Goal: Information Seeking & Learning: Learn about a topic

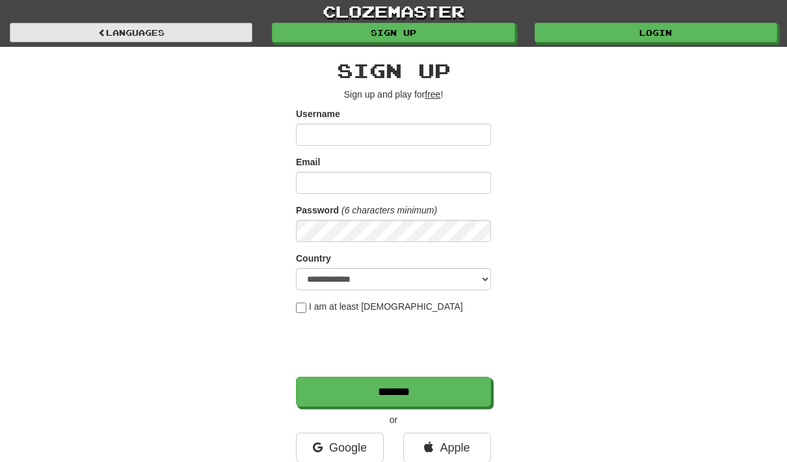
click at [126, 33] on link "Languages" at bounding box center [131, 33] width 243 height 20
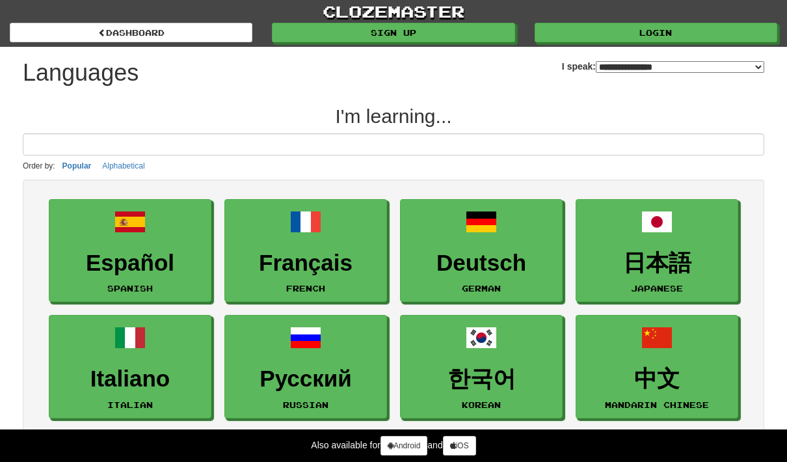
select select "*******"
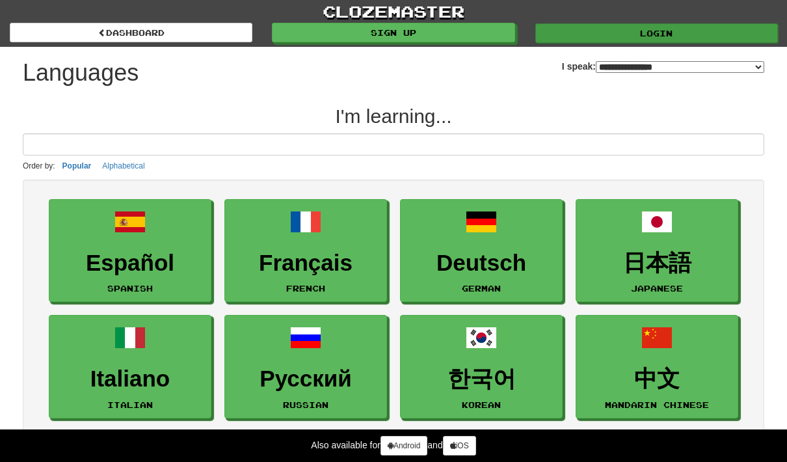
click at [603, 41] on link "Login" at bounding box center [656, 33] width 243 height 20
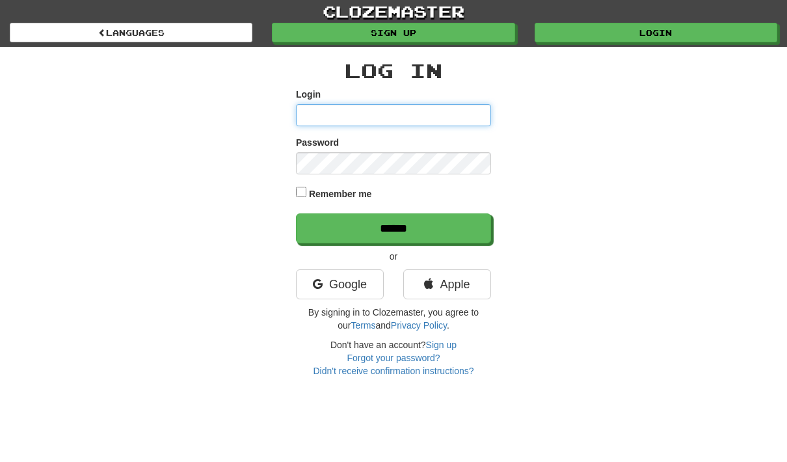
type input "**********"
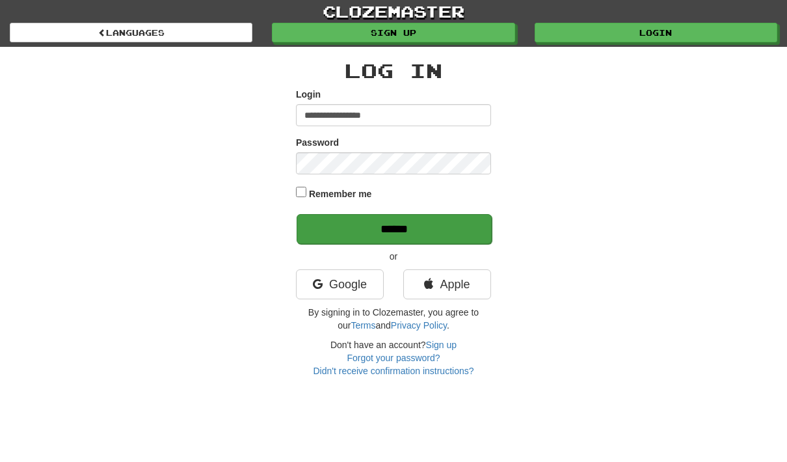
click at [379, 226] on input "******" at bounding box center [394, 229] width 195 height 30
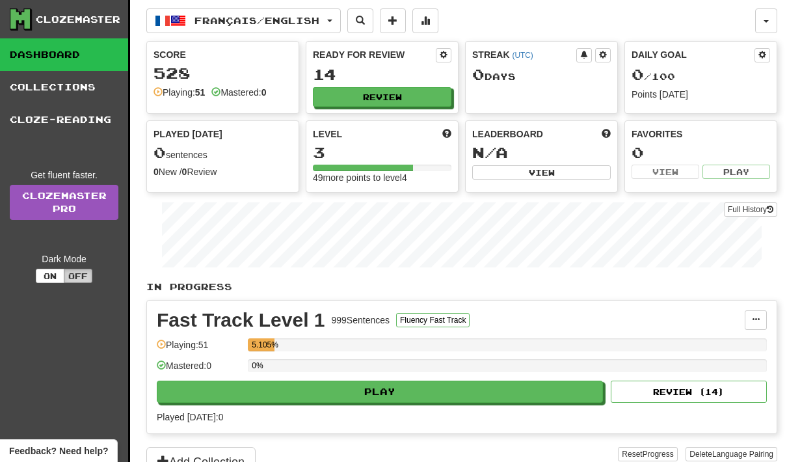
click at [81, 276] on button "Off" at bounding box center [78, 276] width 29 height 14
click at [48, 276] on button "On" at bounding box center [50, 276] width 29 height 14
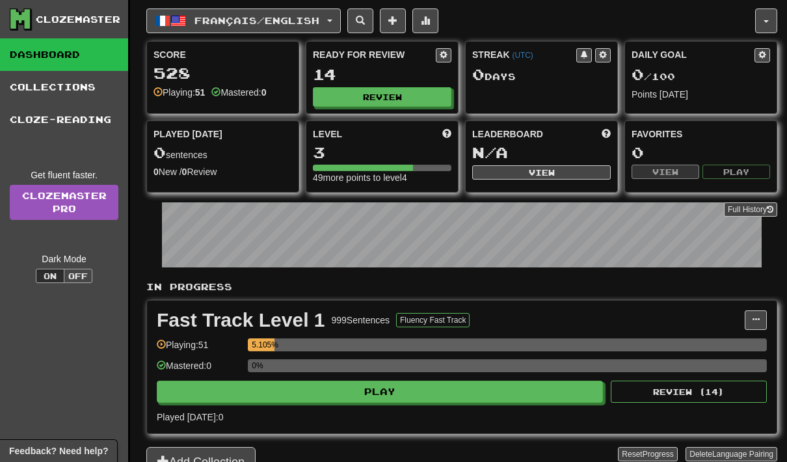
click at [77, 275] on button "Off" at bounding box center [78, 276] width 29 height 14
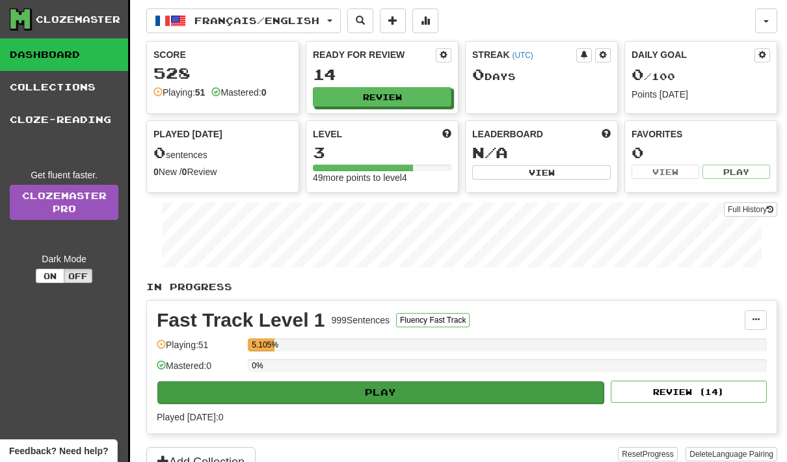
click at [386, 394] on button "Play" at bounding box center [380, 392] width 446 height 22
select select "**"
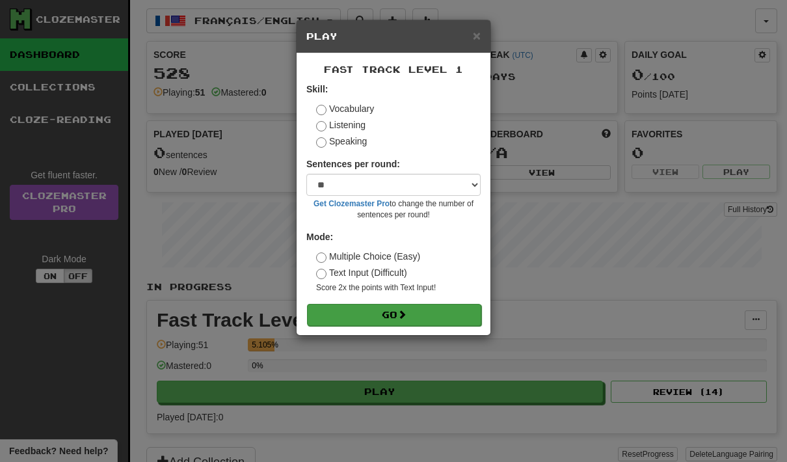
click at [420, 307] on button "Go" at bounding box center [394, 315] width 174 height 22
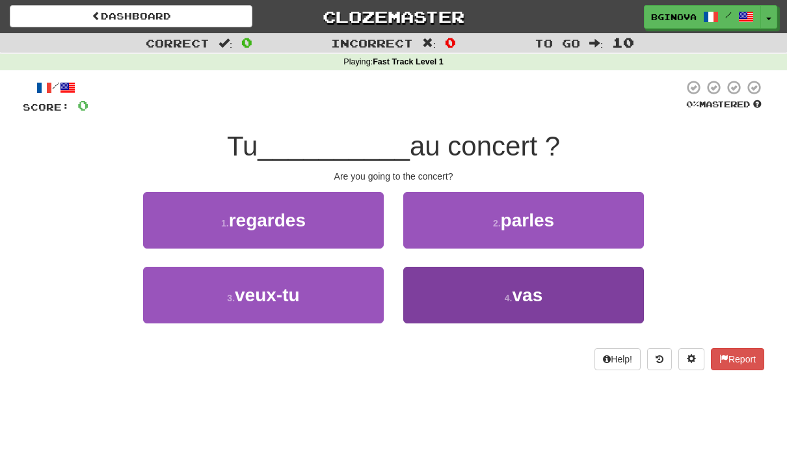
click at [533, 300] on span "vas" at bounding box center [527, 295] width 31 height 20
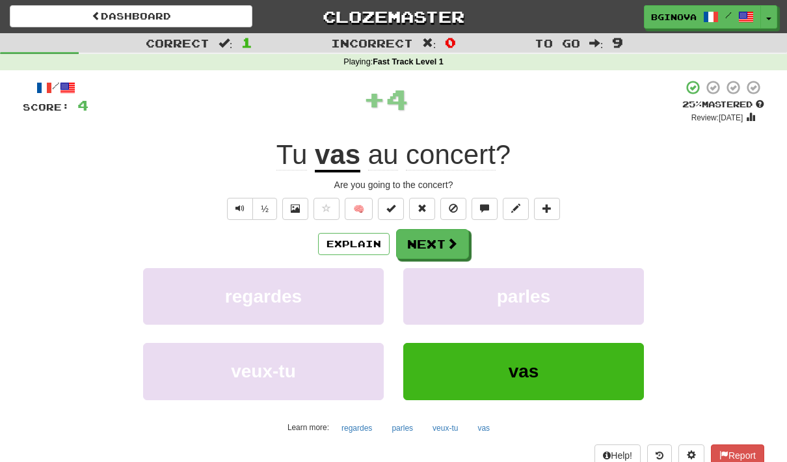
click at [541, 370] on button "vas" at bounding box center [523, 371] width 241 height 57
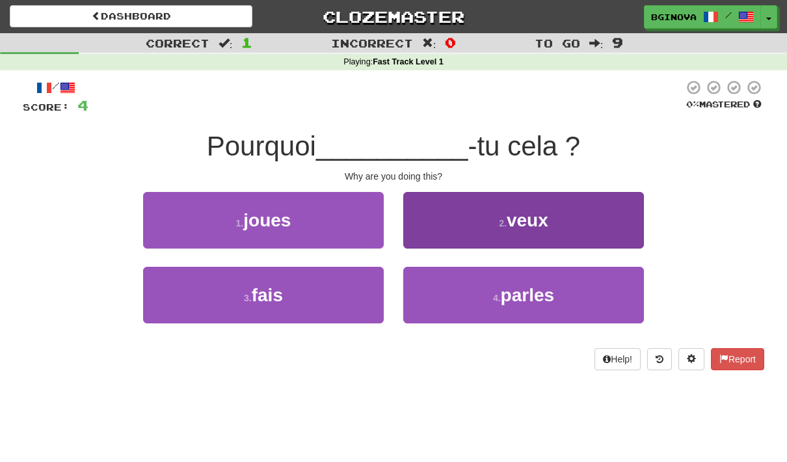
click at [549, 226] on button "2 . veux" at bounding box center [523, 220] width 241 height 57
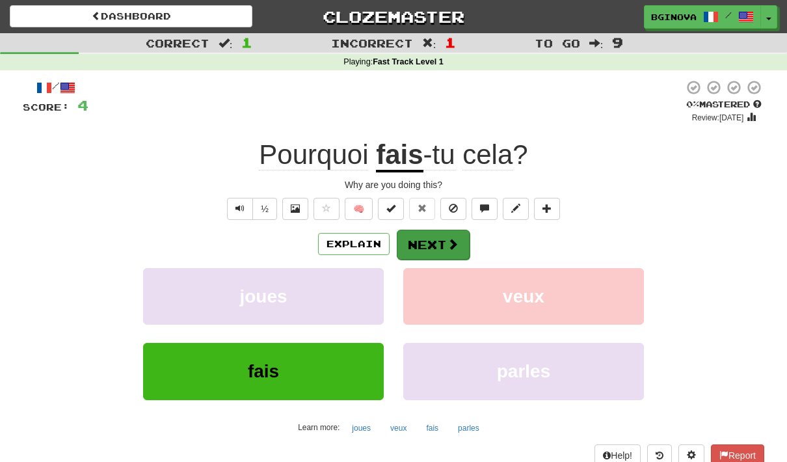
click at [463, 241] on button "Next" at bounding box center [433, 245] width 73 height 30
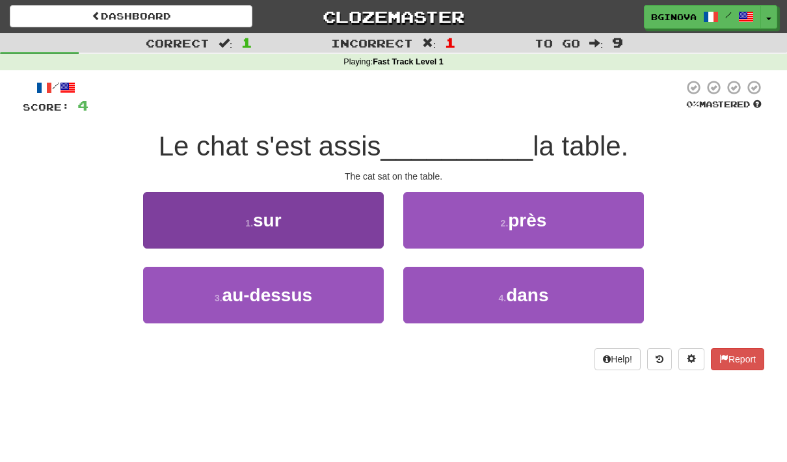
click at [310, 221] on button "1 . sur" at bounding box center [263, 220] width 241 height 57
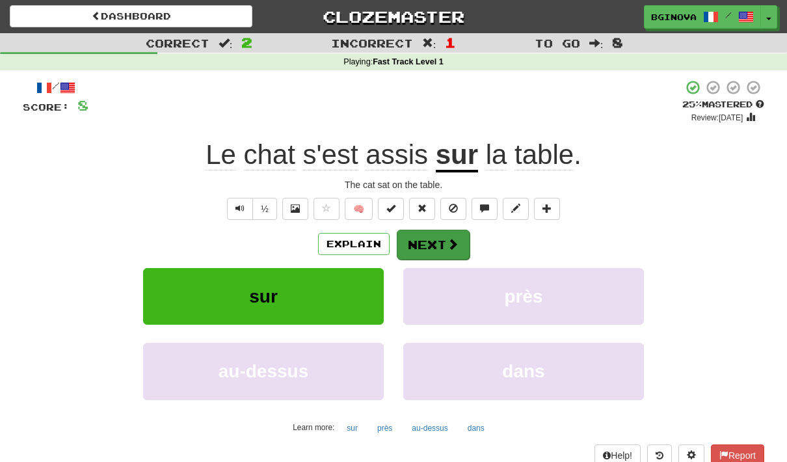
click at [450, 240] on span at bounding box center [453, 244] width 12 height 12
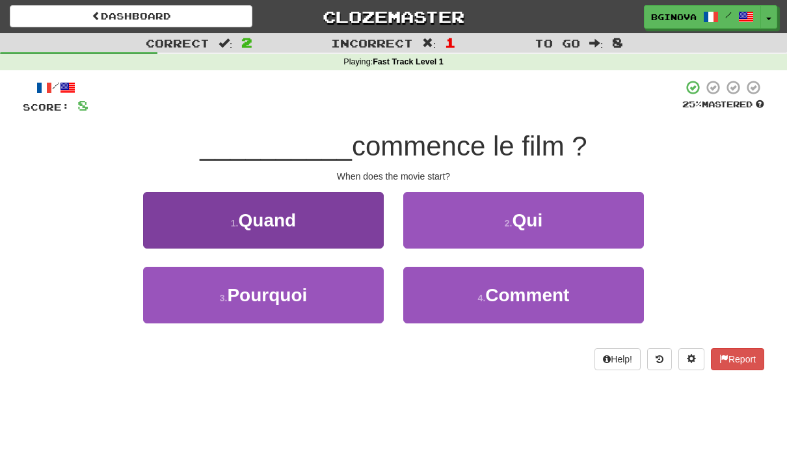
click at [275, 224] on span "Quand" at bounding box center [268, 220] width 58 height 20
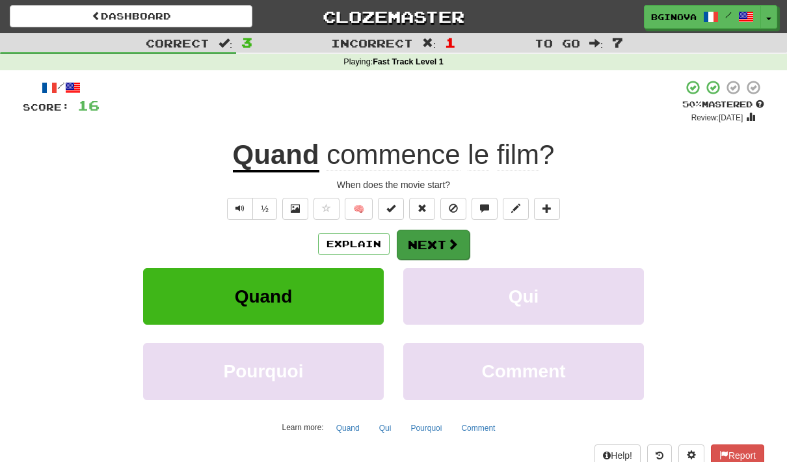
click at [443, 241] on button "Next" at bounding box center [433, 245] width 73 height 30
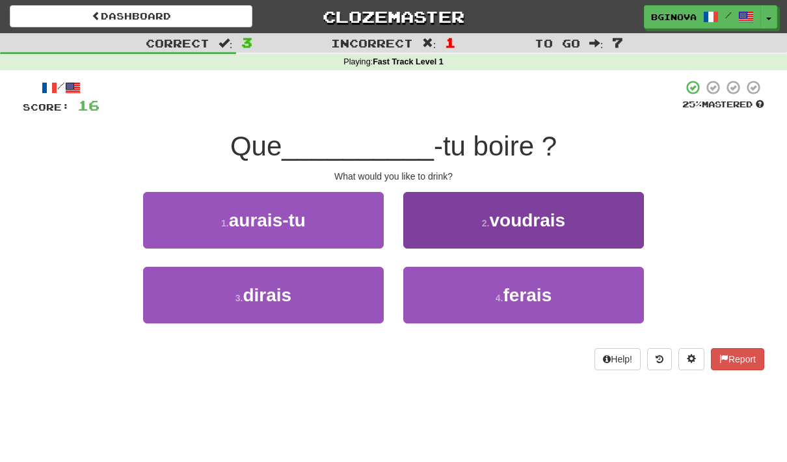
click at [558, 217] on span "voudrais" at bounding box center [527, 220] width 76 height 20
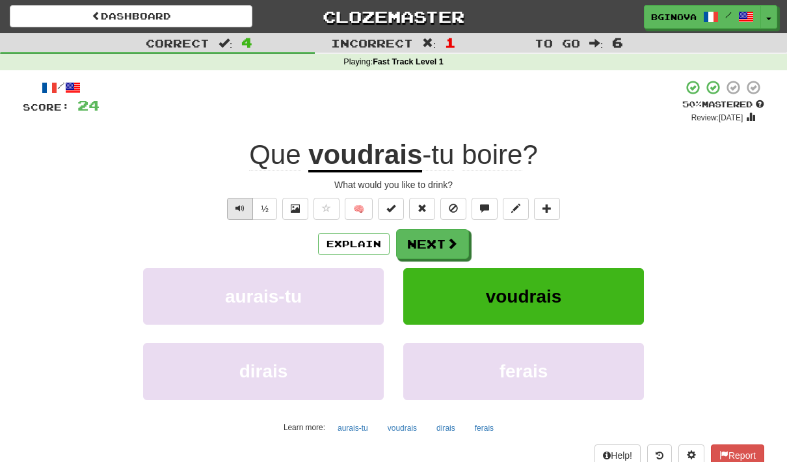
click at [234, 213] on button "Text-to-speech controls" at bounding box center [240, 209] width 26 height 22
click at [453, 243] on span at bounding box center [453, 244] width 12 height 12
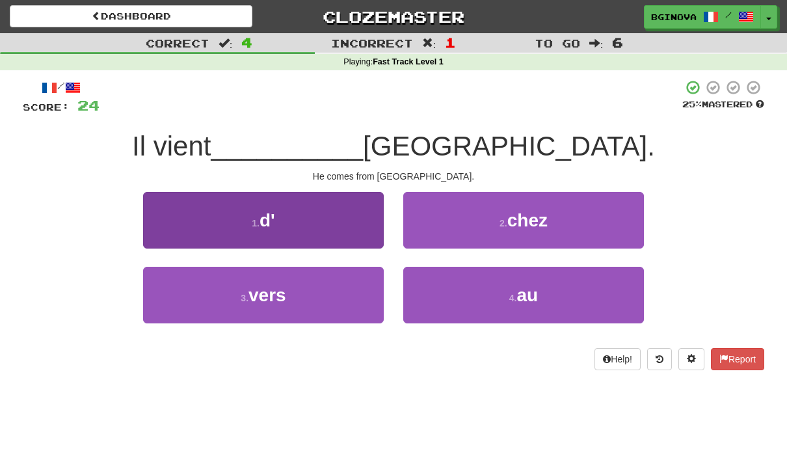
click at [326, 215] on button "1 . d'" at bounding box center [263, 220] width 241 height 57
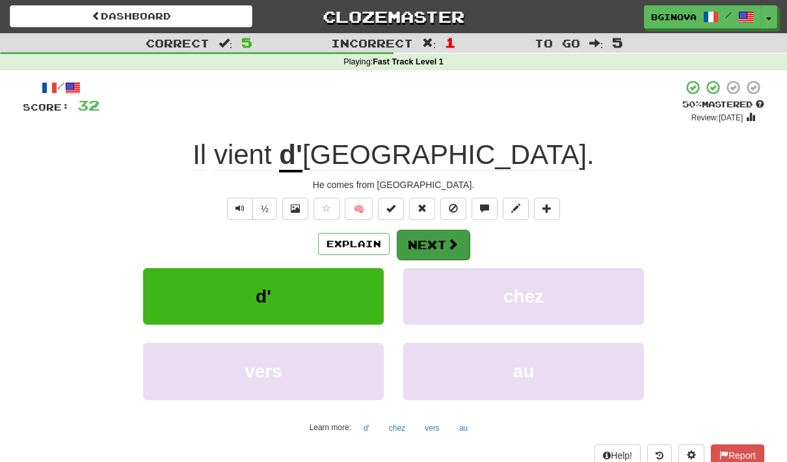
click at [447, 239] on span at bounding box center [453, 244] width 12 height 12
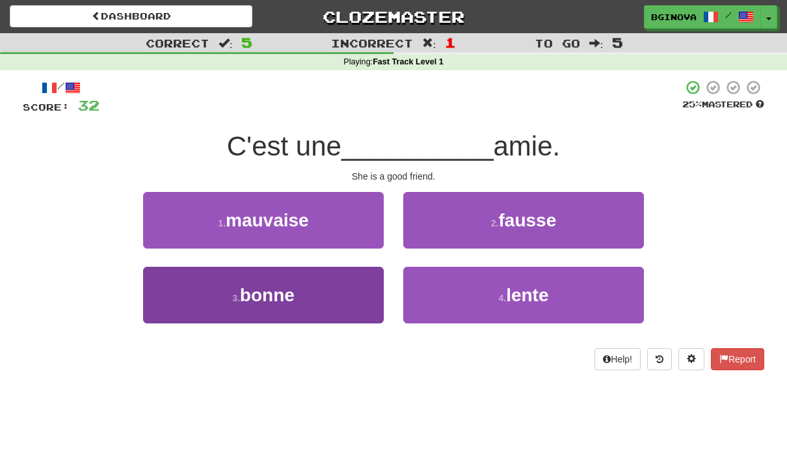
click at [301, 297] on button "3 . bonne" at bounding box center [263, 295] width 241 height 57
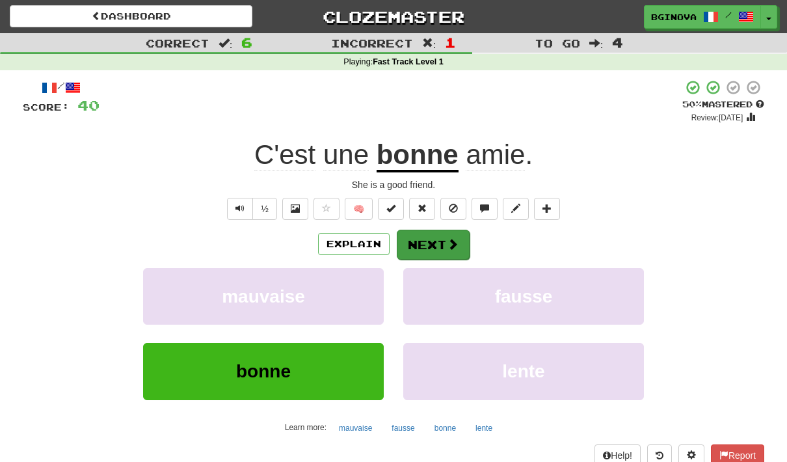
click at [451, 238] on span at bounding box center [453, 244] width 12 height 12
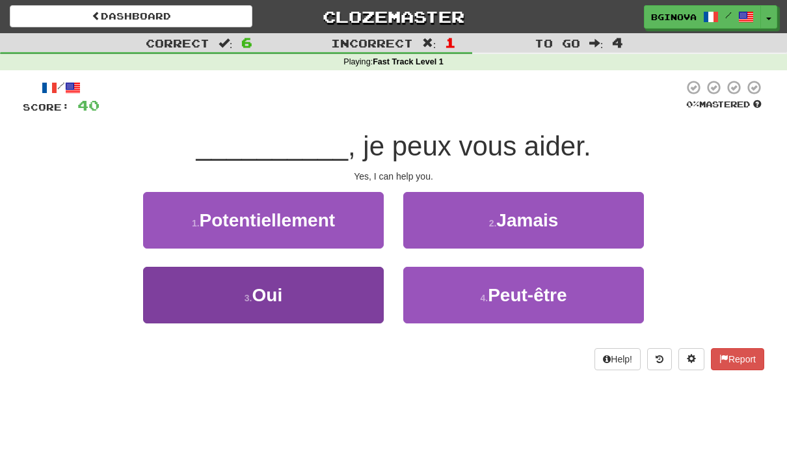
click at [305, 283] on button "3 . Oui" at bounding box center [263, 295] width 241 height 57
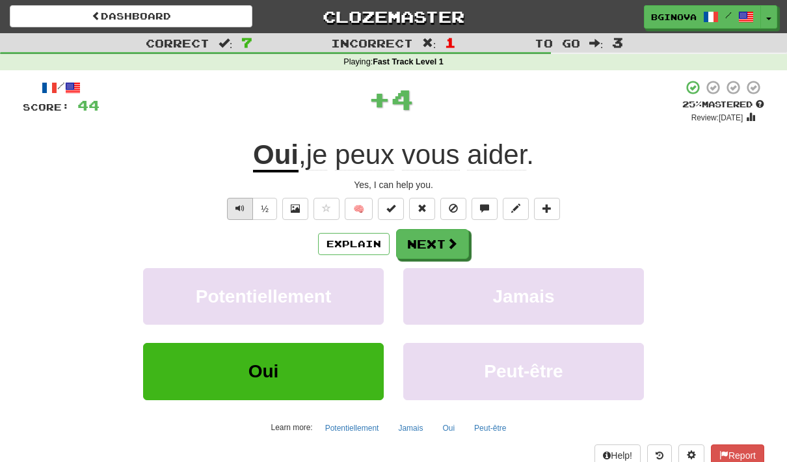
click at [238, 211] on span "Text-to-speech controls" at bounding box center [239, 208] width 9 height 9
click at [235, 214] on button "Text-to-speech controls" at bounding box center [240, 209] width 26 height 22
click at [425, 242] on button "Next" at bounding box center [433, 245] width 73 height 30
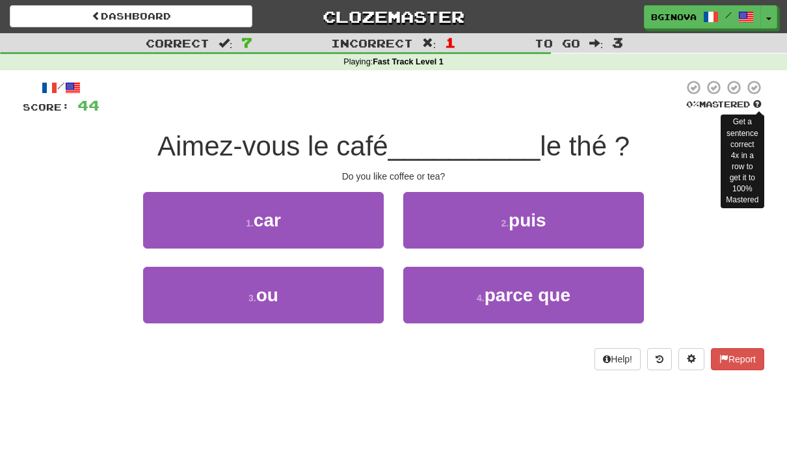
click at [762, 100] on span at bounding box center [757, 104] width 8 height 8
click at [757, 107] on span at bounding box center [757, 104] width 8 height 8
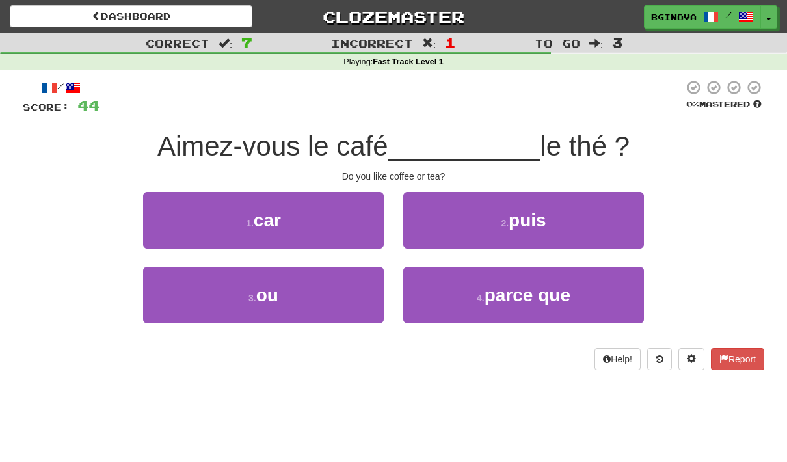
click at [727, 243] on div "1 . car 2 . puis" at bounding box center [393, 229] width 781 height 75
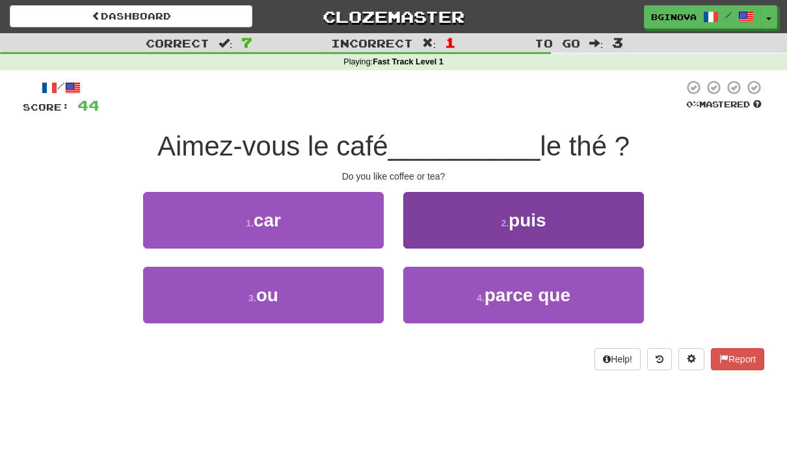
click at [578, 215] on button "2 . puis" at bounding box center [523, 220] width 241 height 57
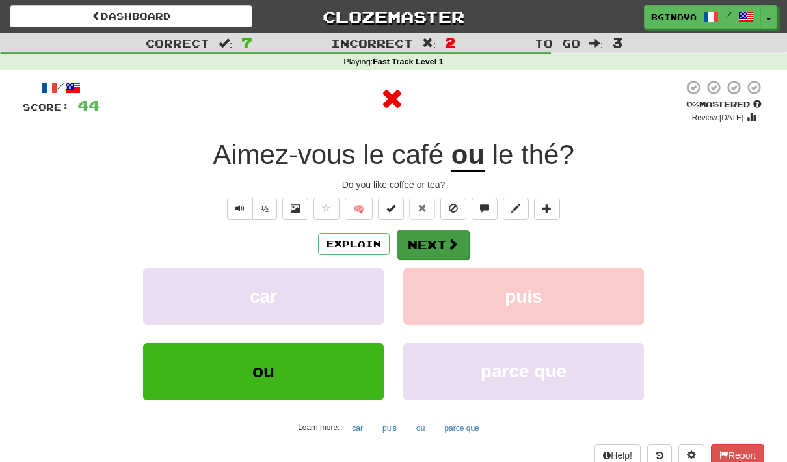
click at [457, 239] on span at bounding box center [453, 244] width 12 height 12
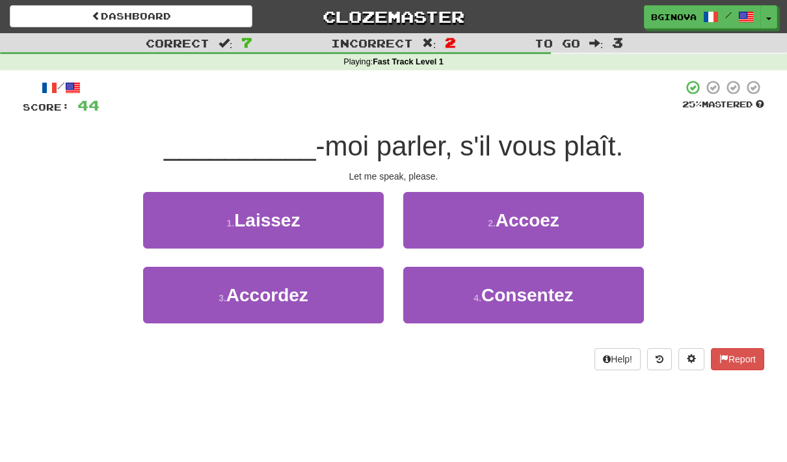
click at [585, 284] on button "4 . Consentez" at bounding box center [523, 295] width 241 height 57
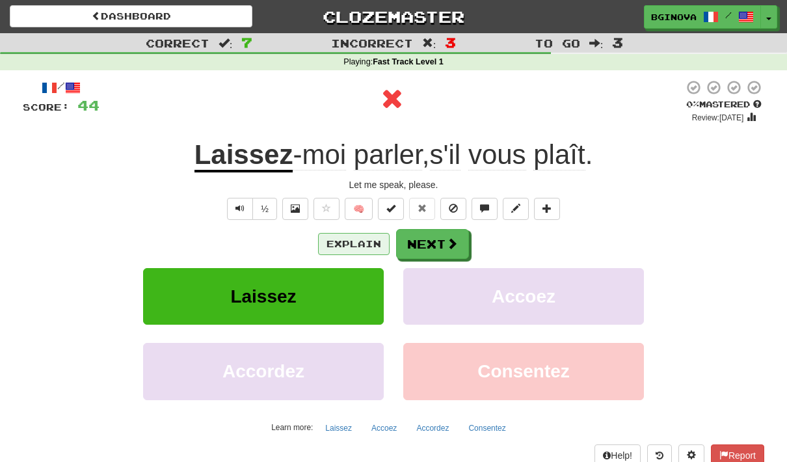
click at [369, 250] on button "Explain" at bounding box center [354, 244] width 72 height 22
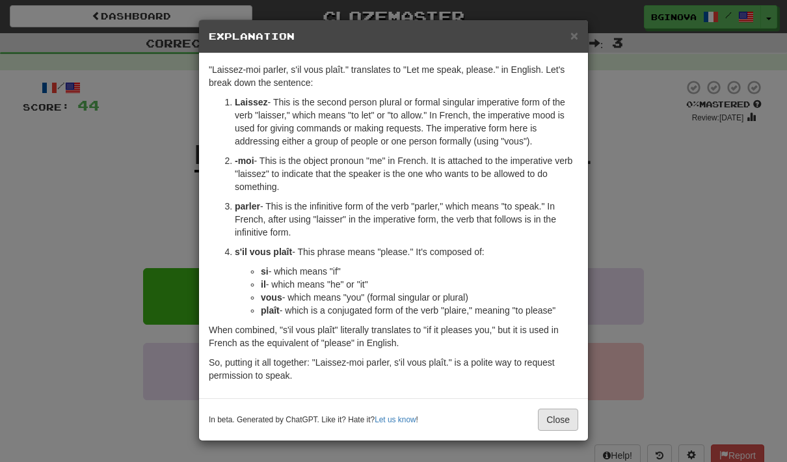
click at [555, 421] on button "Close" at bounding box center [558, 420] width 40 height 22
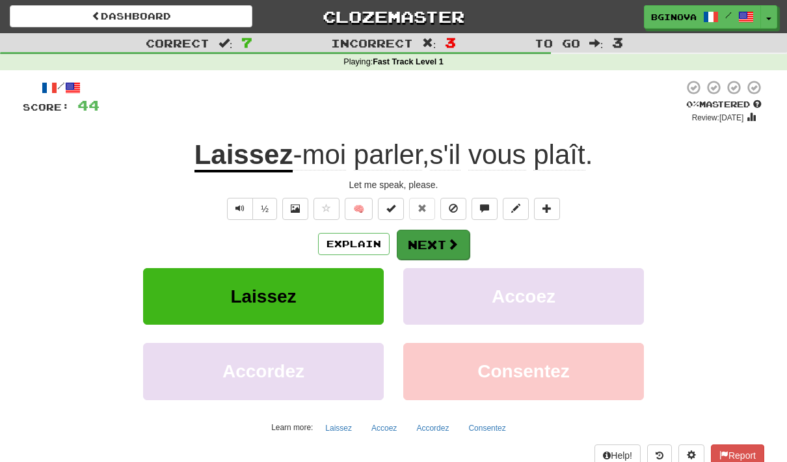
click at [434, 243] on button "Next" at bounding box center [433, 245] width 73 height 30
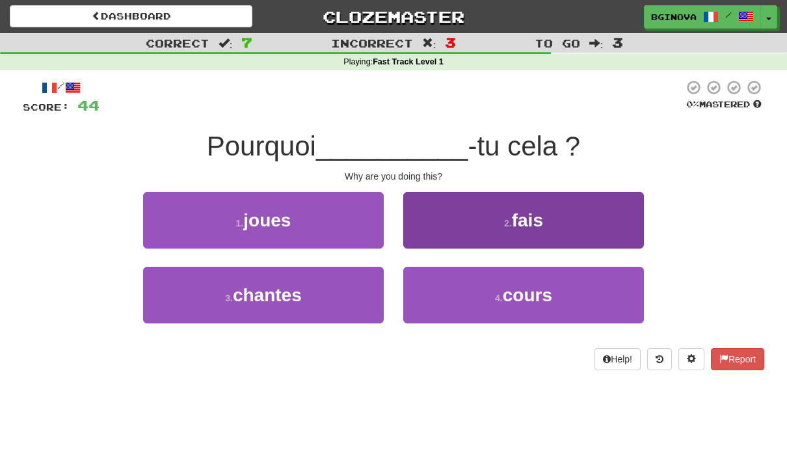
click at [580, 218] on button "2 . fais" at bounding box center [523, 220] width 241 height 57
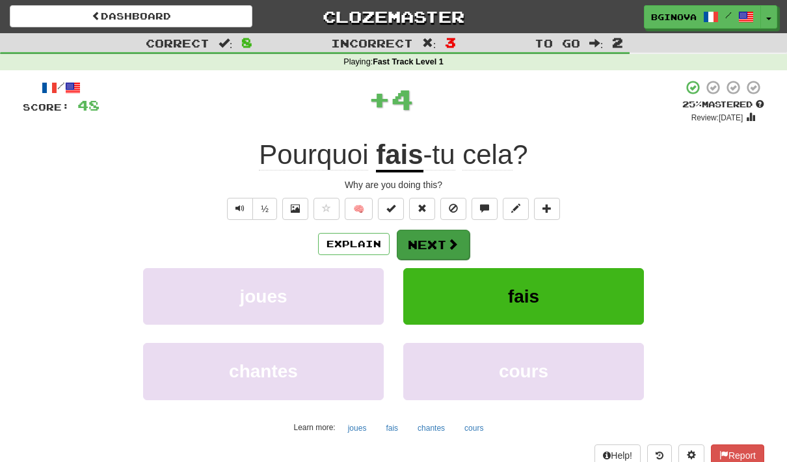
click at [448, 241] on span at bounding box center [453, 244] width 12 height 12
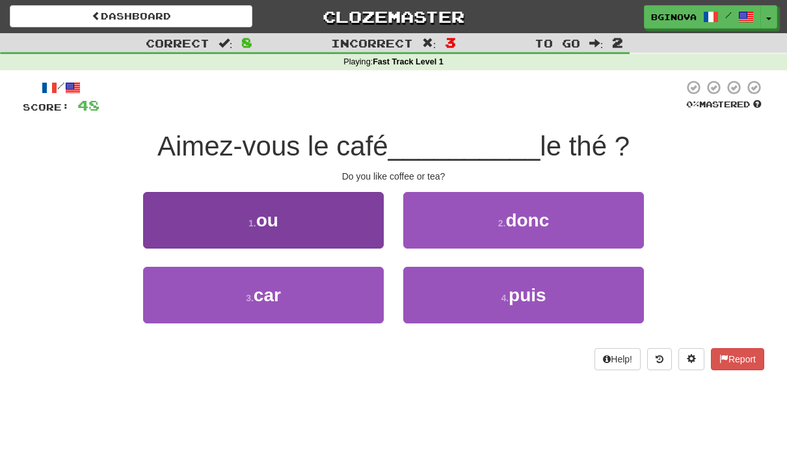
click at [319, 227] on button "1 . ou" at bounding box center [263, 220] width 241 height 57
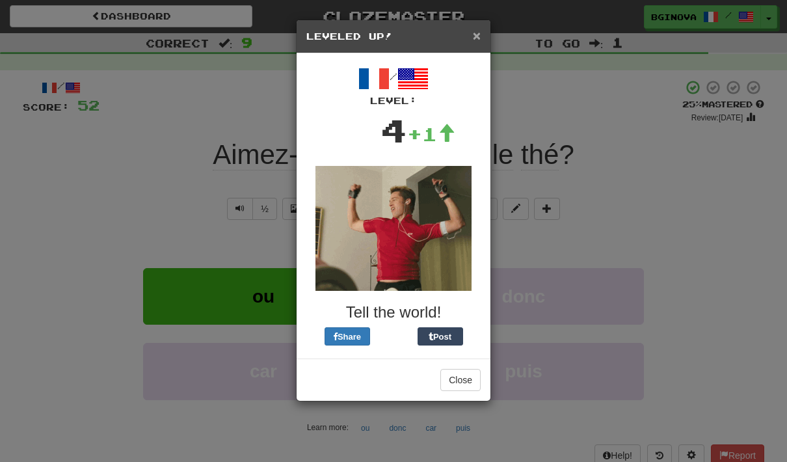
click at [479, 39] on span "×" at bounding box center [477, 35] width 8 height 15
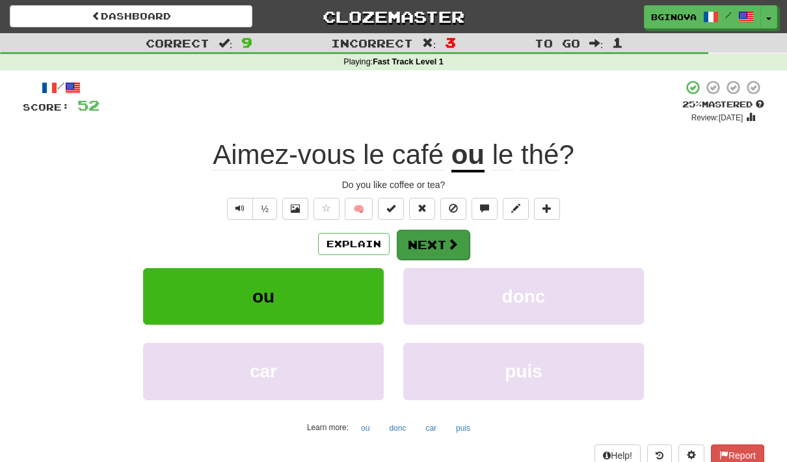
click at [448, 241] on span at bounding box center [453, 244] width 12 height 12
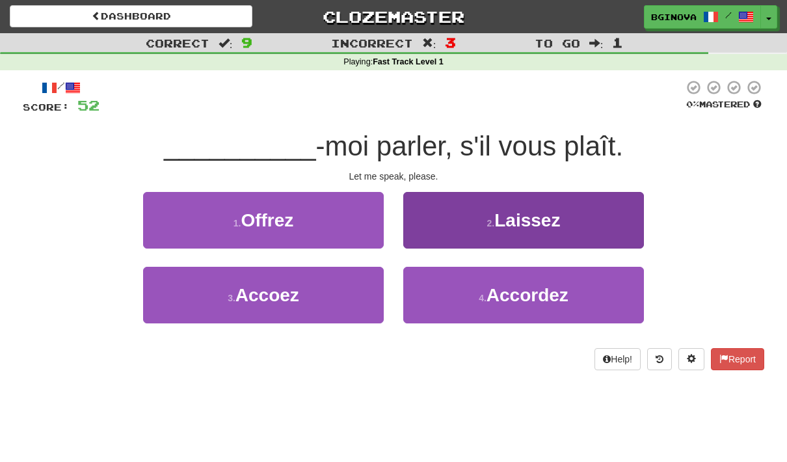
click at [592, 210] on button "2 . Laissez" at bounding box center [523, 220] width 241 height 57
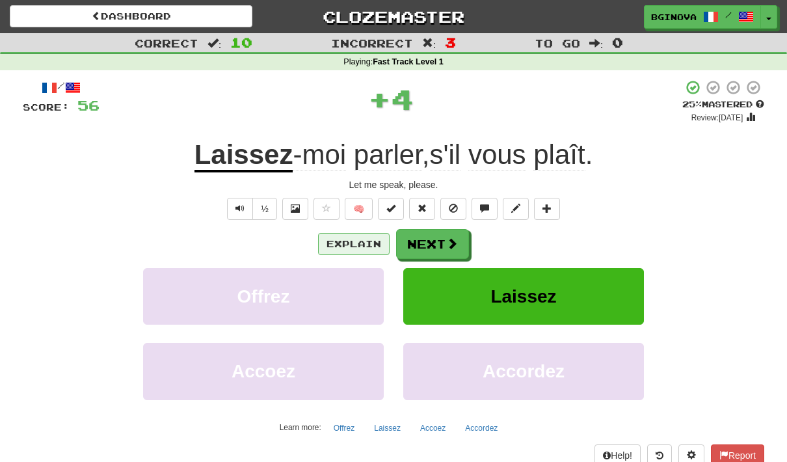
click at [365, 252] on button "Explain" at bounding box center [354, 244] width 72 height 22
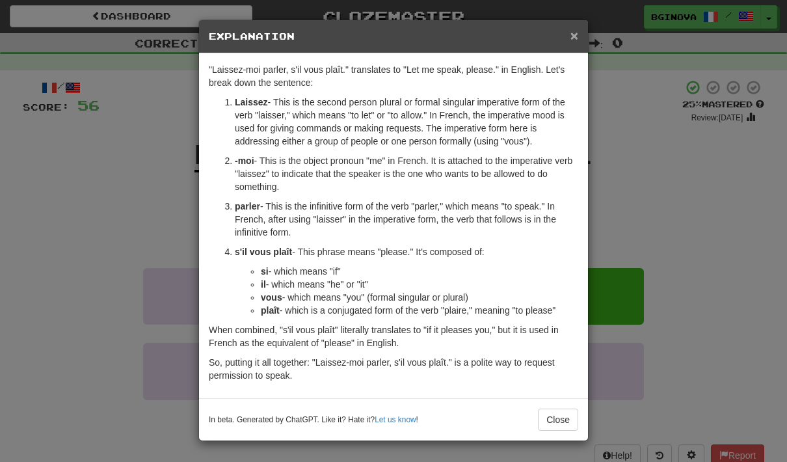
click at [571, 33] on span "×" at bounding box center [574, 35] width 8 height 15
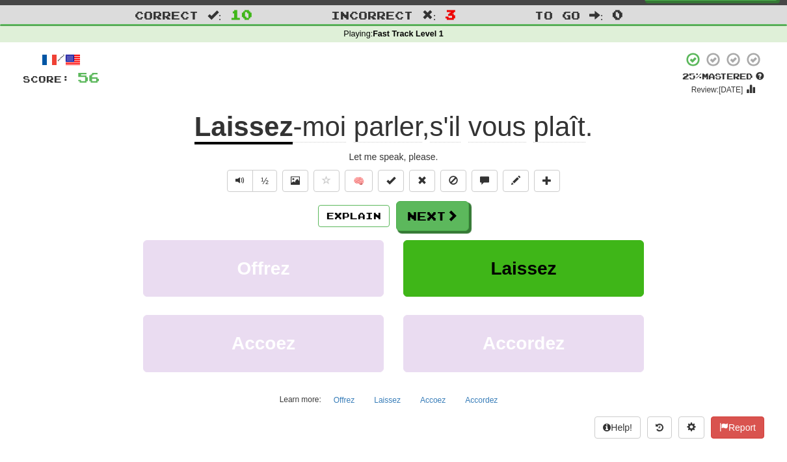
scroll to position [21, 0]
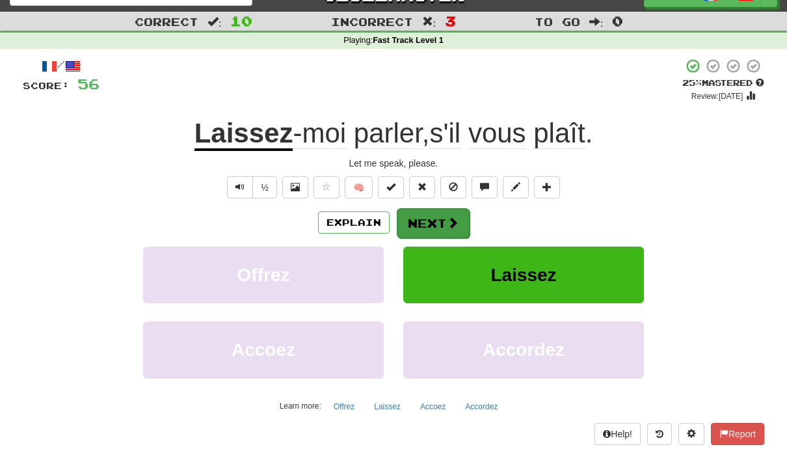
click at [447, 217] on span at bounding box center [453, 223] width 12 height 12
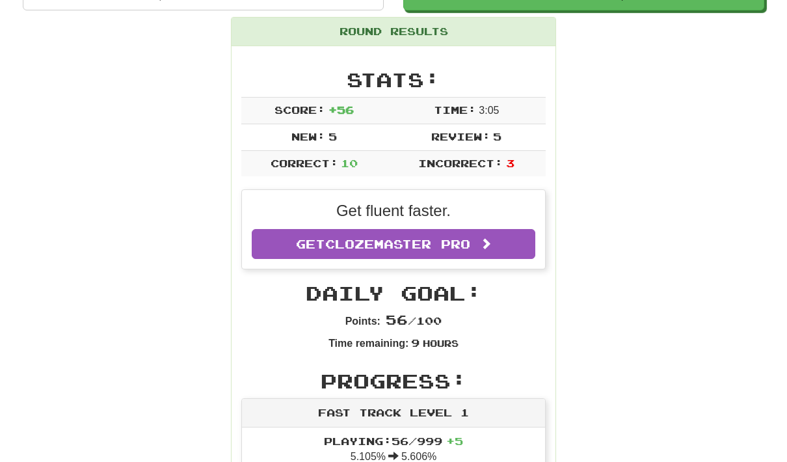
scroll to position [0, 0]
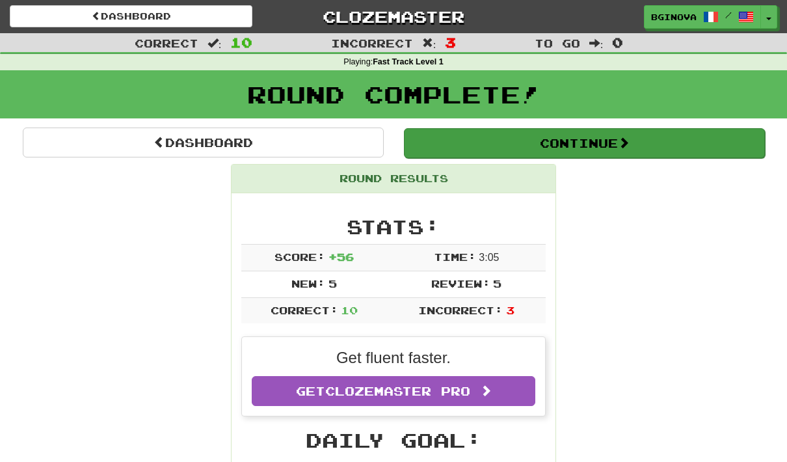
click at [582, 153] on button "Continue" at bounding box center [584, 143] width 361 height 30
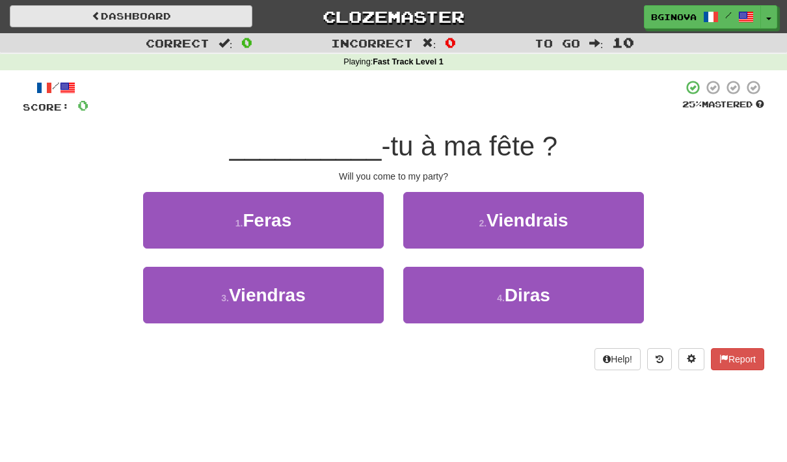
click at [142, 21] on link "Dashboard" at bounding box center [131, 16] width 243 height 22
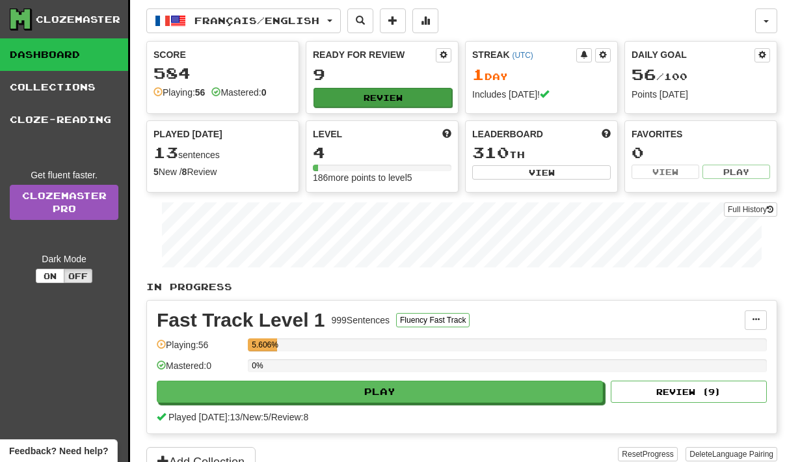
click at [366, 101] on button "Review" at bounding box center [383, 98] width 139 height 20
select select "**"
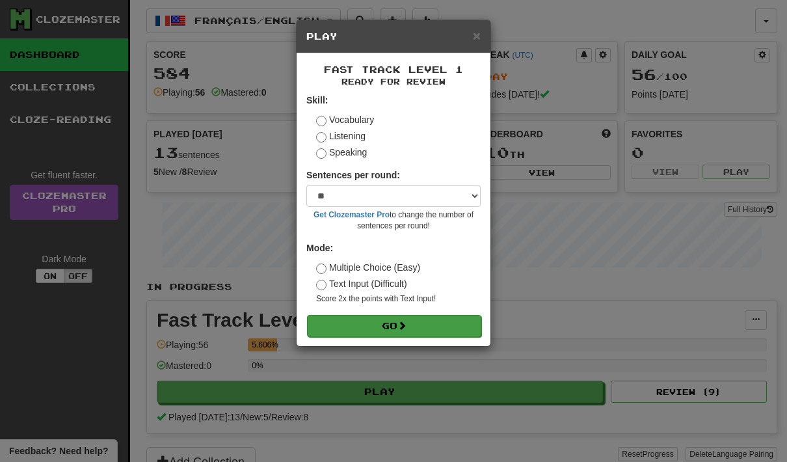
click at [375, 327] on button "Go" at bounding box center [394, 326] width 174 height 22
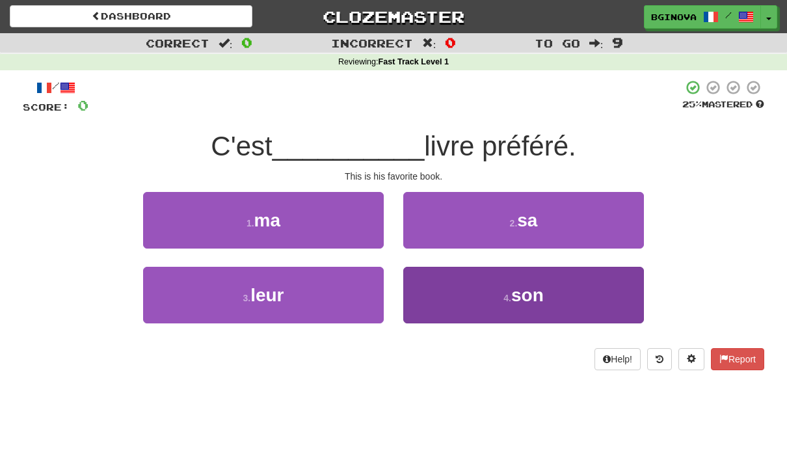
click at [544, 295] on span "son" at bounding box center [527, 295] width 33 height 20
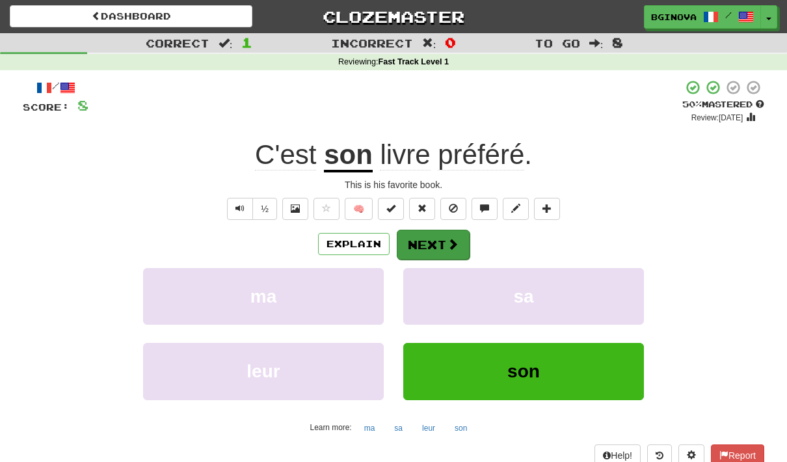
click at [444, 241] on button "Next" at bounding box center [433, 245] width 73 height 30
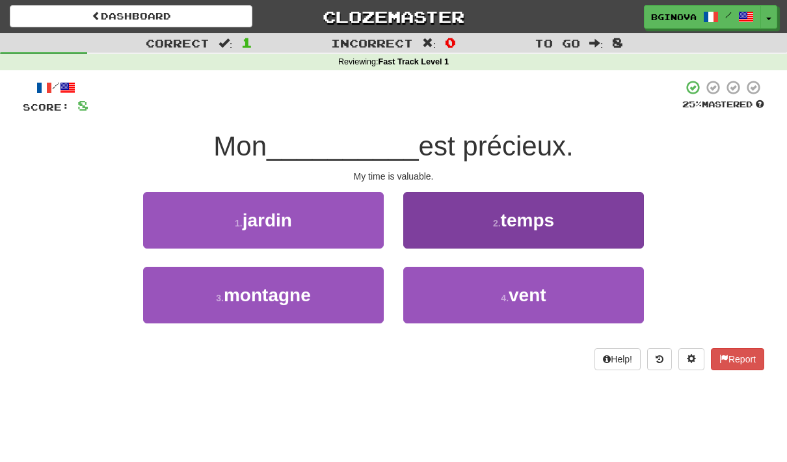
click at [552, 220] on span "temps" at bounding box center [527, 220] width 53 height 20
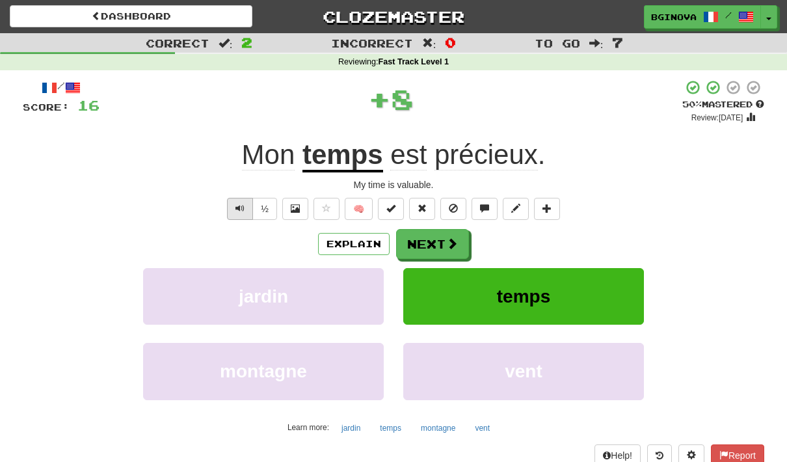
click at [234, 213] on button "Text-to-speech controls" at bounding box center [240, 209] width 26 height 22
click at [352, 158] on u "temps" at bounding box center [342, 155] width 81 height 33
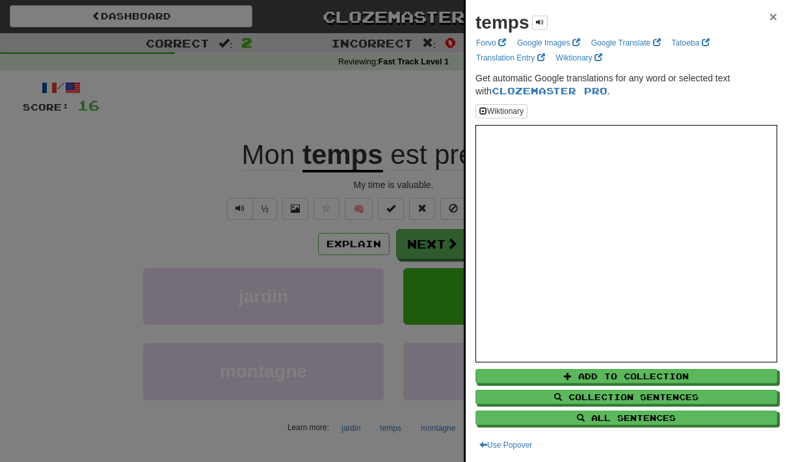
click at [777, 10] on span "×" at bounding box center [774, 16] width 8 height 15
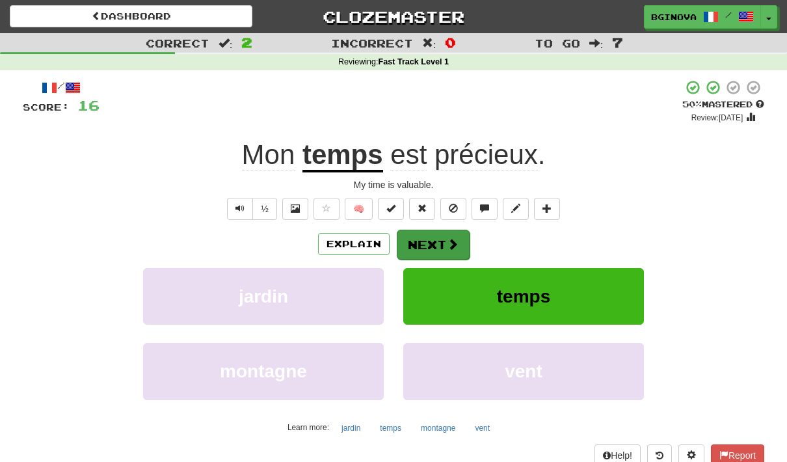
click at [442, 236] on button "Next" at bounding box center [433, 245] width 73 height 30
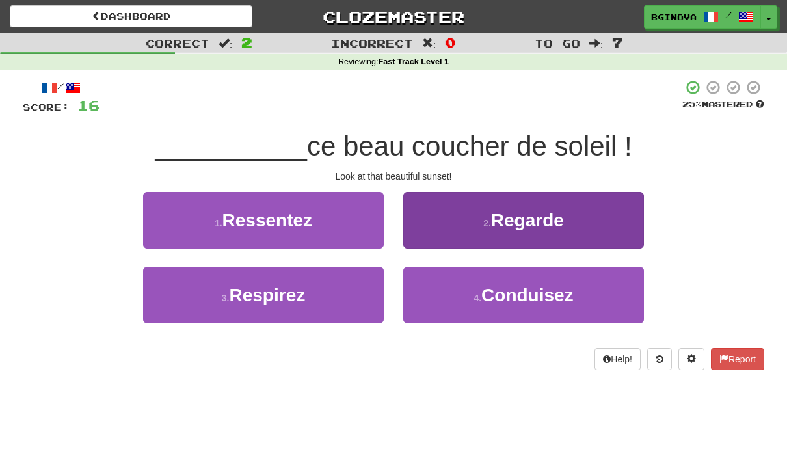
click at [560, 217] on span "Regarde" at bounding box center [527, 220] width 73 height 20
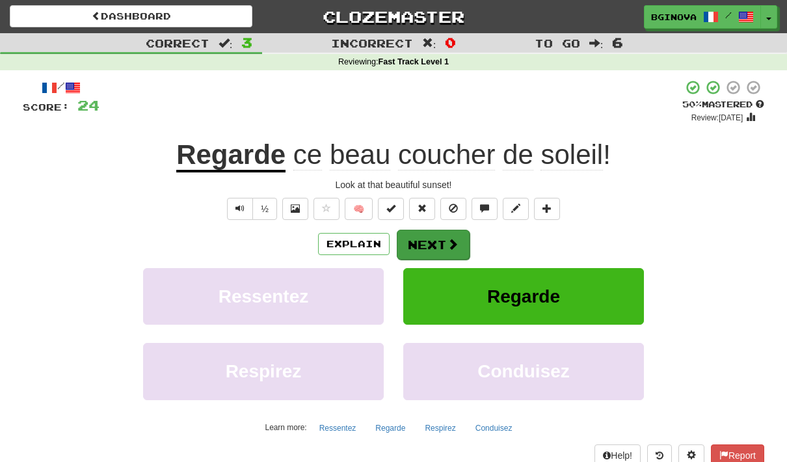
click at [440, 231] on button "Next" at bounding box center [433, 245] width 73 height 30
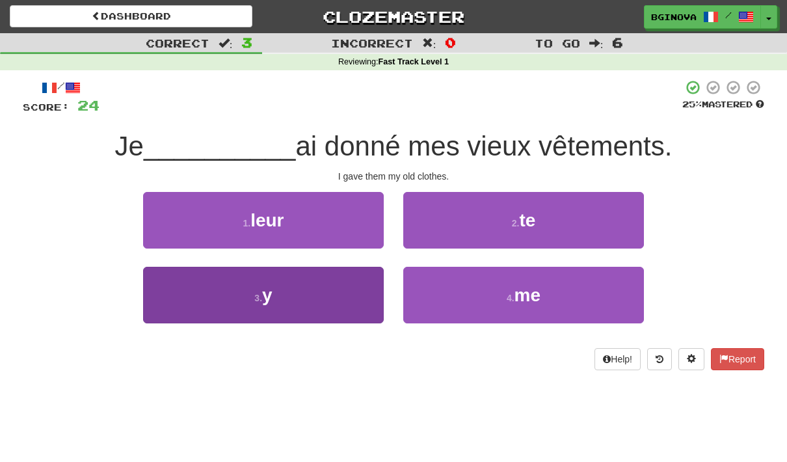
click at [300, 297] on button "3 . y" at bounding box center [263, 295] width 241 height 57
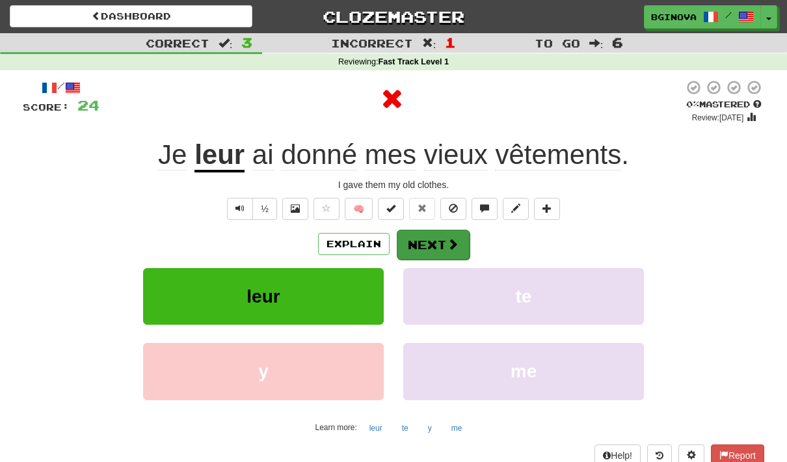
click at [443, 254] on button "Next" at bounding box center [433, 245] width 73 height 30
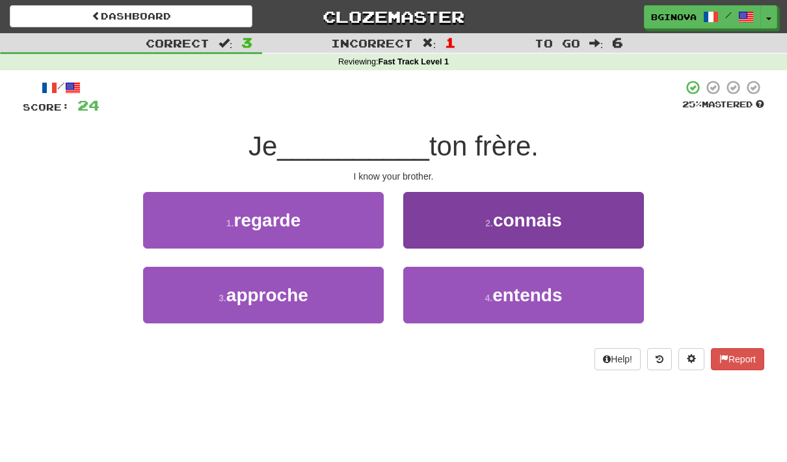
click at [512, 230] on button "2 . connais" at bounding box center [523, 220] width 241 height 57
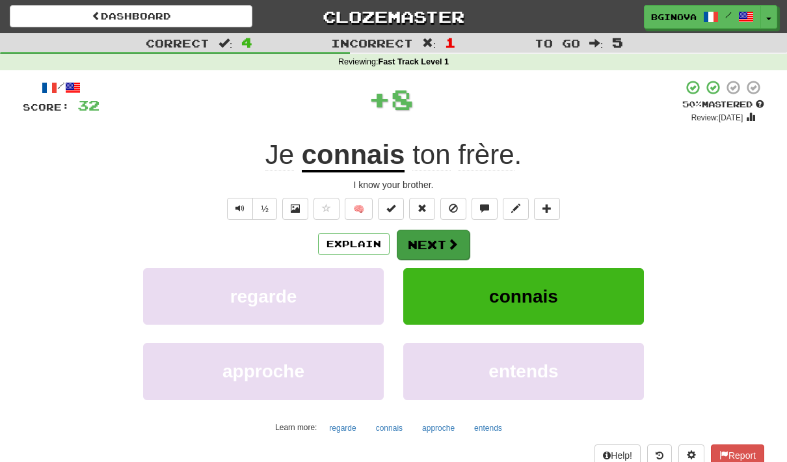
click at [422, 243] on button "Next" at bounding box center [433, 245] width 73 height 30
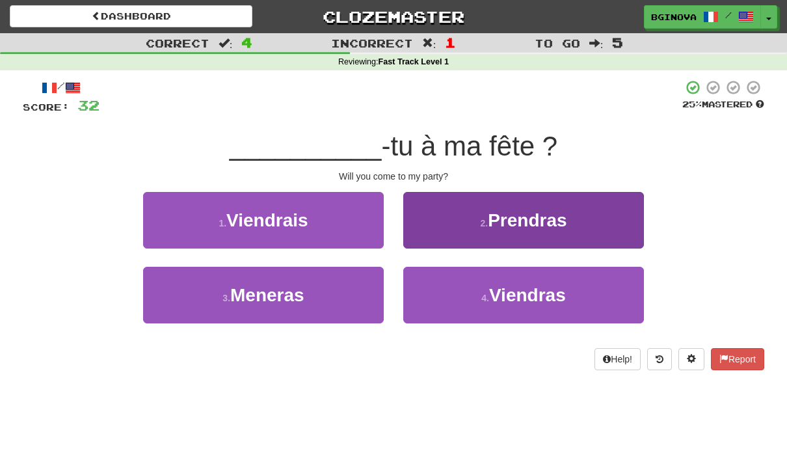
click at [539, 299] on span "Viendras" at bounding box center [527, 295] width 77 height 20
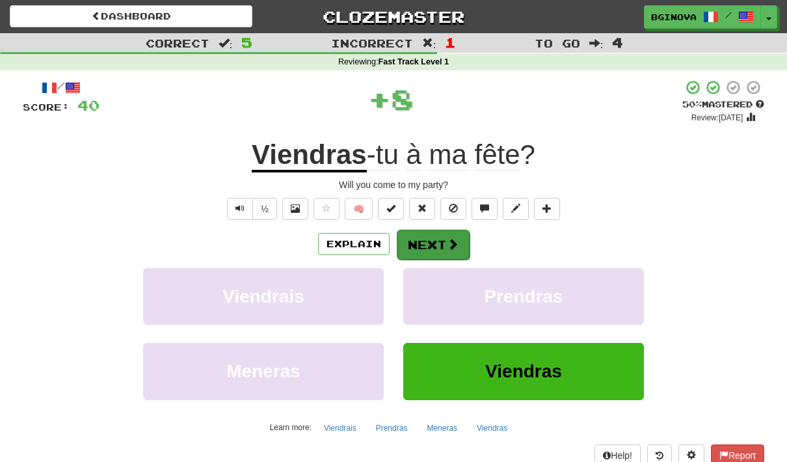
click at [423, 245] on button "Next" at bounding box center [433, 245] width 73 height 30
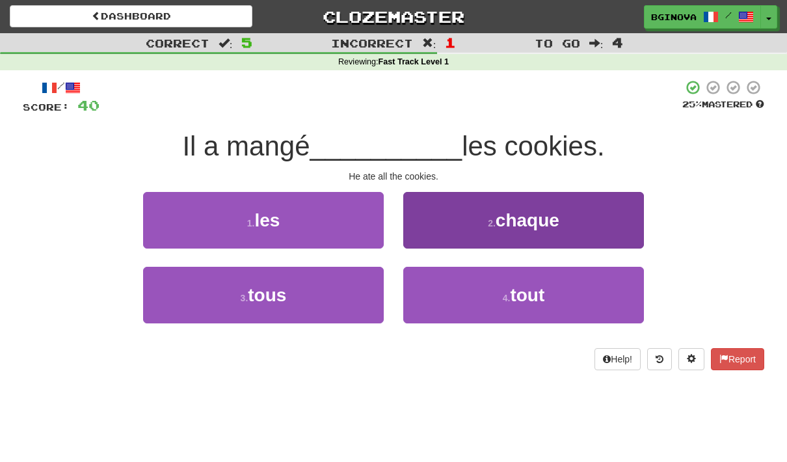
click at [523, 294] on span "tout" at bounding box center [527, 295] width 34 height 20
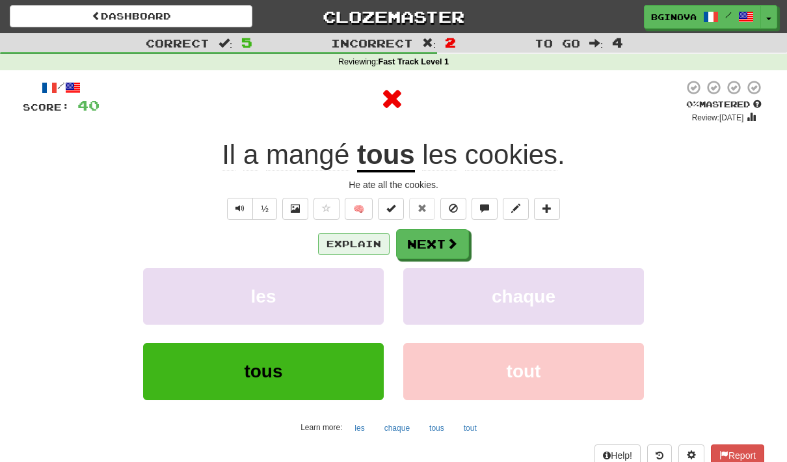
click at [329, 242] on button "Explain" at bounding box center [354, 244] width 72 height 22
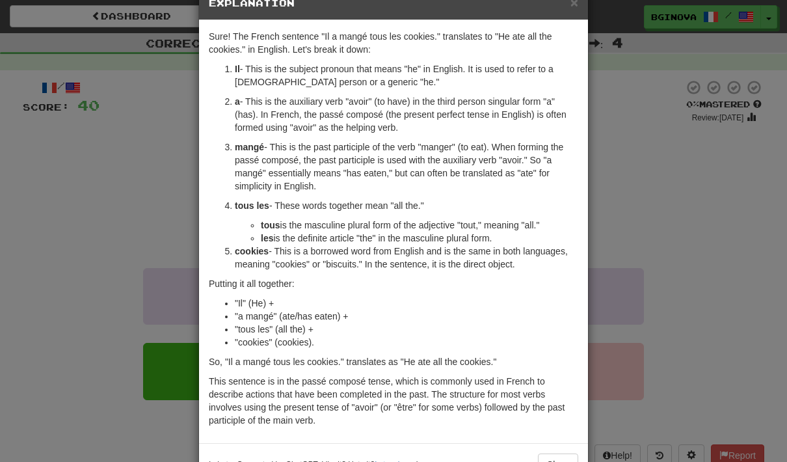
scroll to position [34, 0]
click at [109, 213] on div "× Explanation Sure! The French sentence "Il a mangé tous les cookies." translat…" at bounding box center [393, 231] width 787 height 462
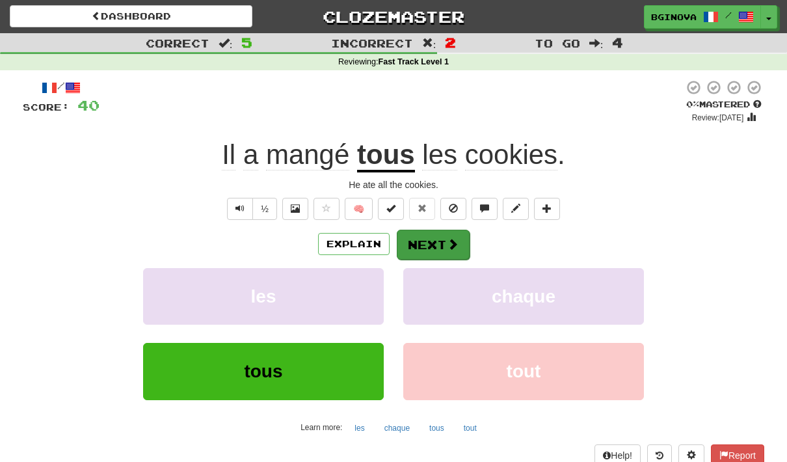
click at [450, 239] on span at bounding box center [453, 244] width 12 height 12
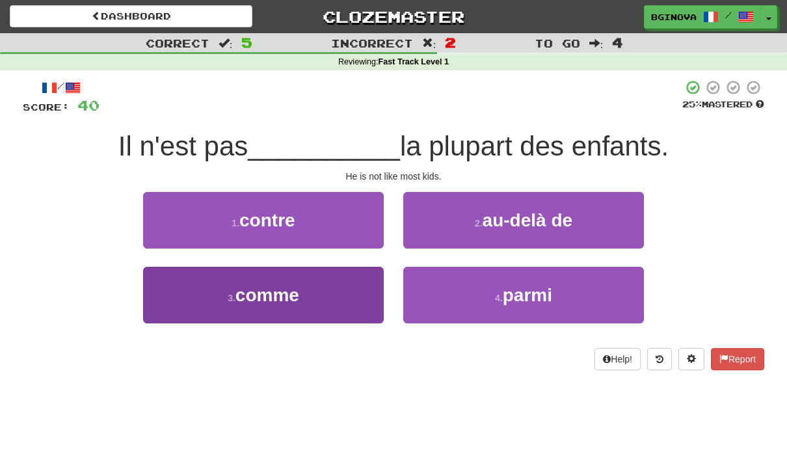
click at [303, 297] on button "3 . comme" at bounding box center [263, 295] width 241 height 57
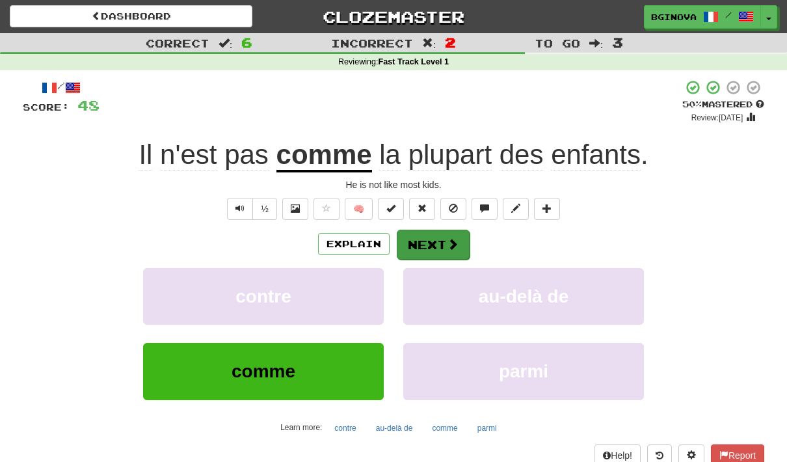
click at [448, 243] on span at bounding box center [453, 244] width 12 height 12
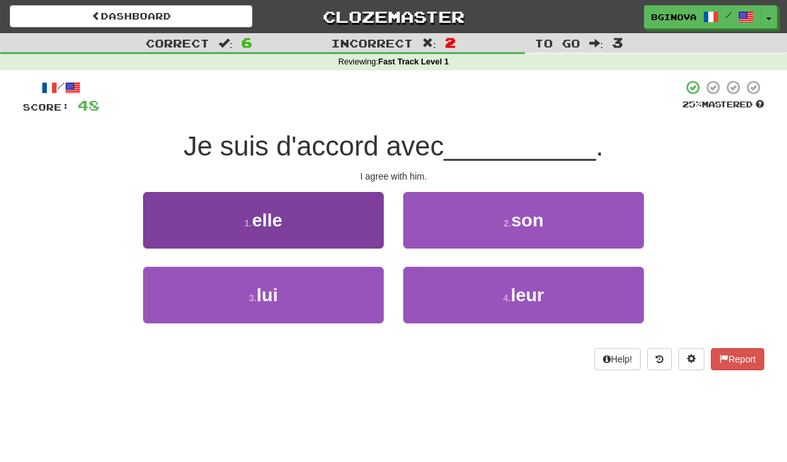
click at [336, 300] on button "3 . lui" at bounding box center [263, 295] width 241 height 57
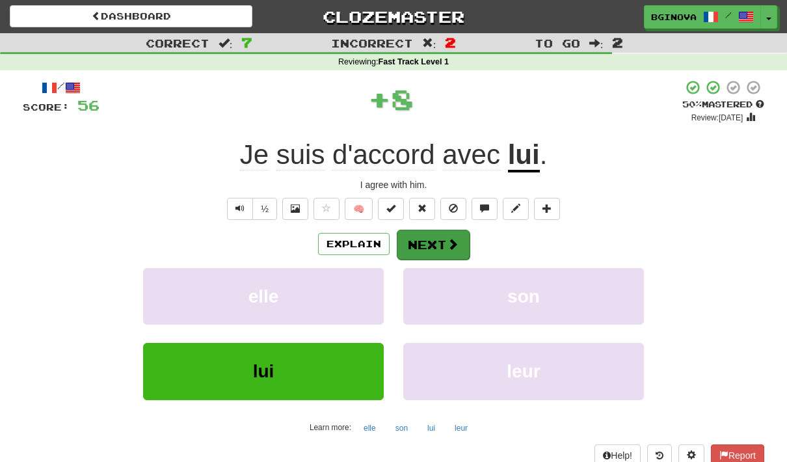
click at [466, 243] on button "Next" at bounding box center [433, 245] width 73 height 30
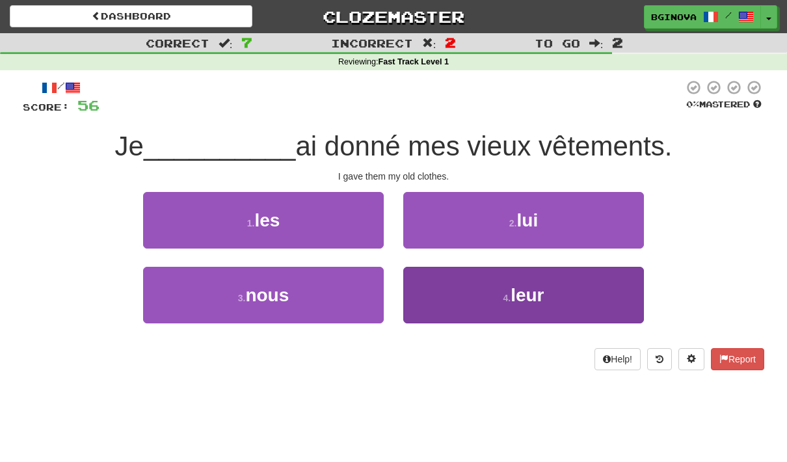
click at [569, 297] on button "4 . leur" at bounding box center [523, 295] width 241 height 57
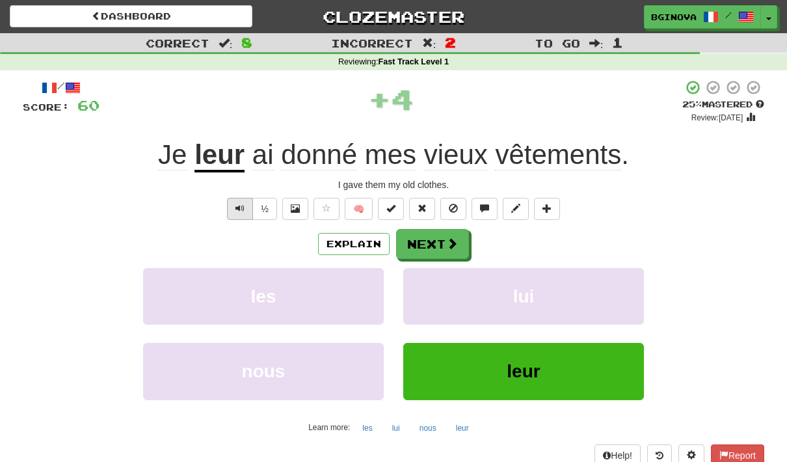
click at [236, 209] on span "Text-to-speech controls" at bounding box center [239, 208] width 9 height 9
click at [371, 240] on button "Explain" at bounding box center [354, 244] width 72 height 22
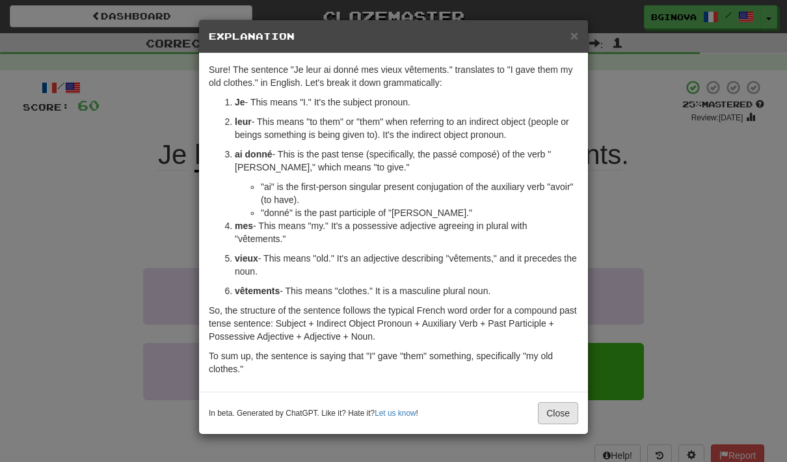
click at [562, 416] on button "Close" at bounding box center [558, 413] width 40 height 22
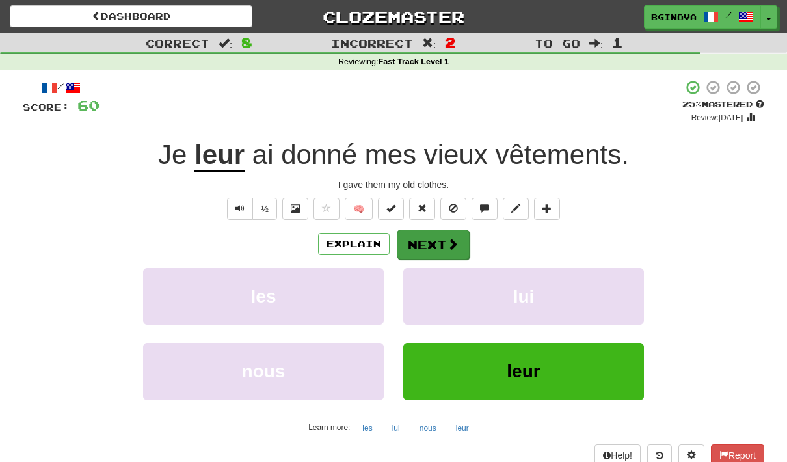
click at [442, 255] on button "Next" at bounding box center [433, 245] width 73 height 30
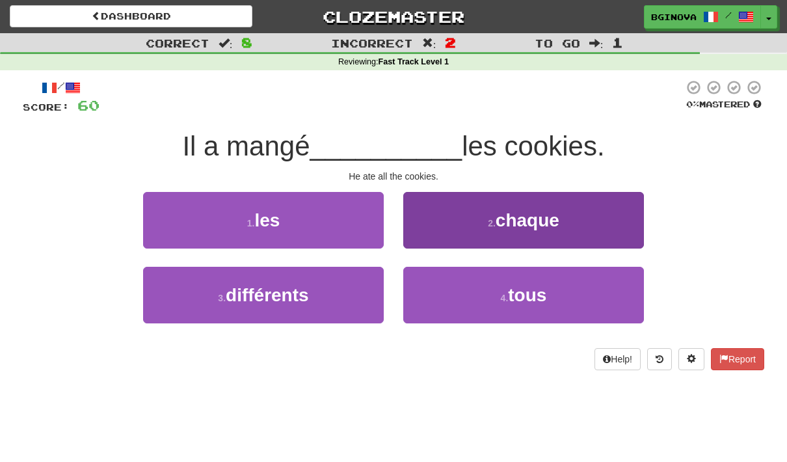
click at [566, 299] on button "4 . tous" at bounding box center [523, 295] width 241 height 57
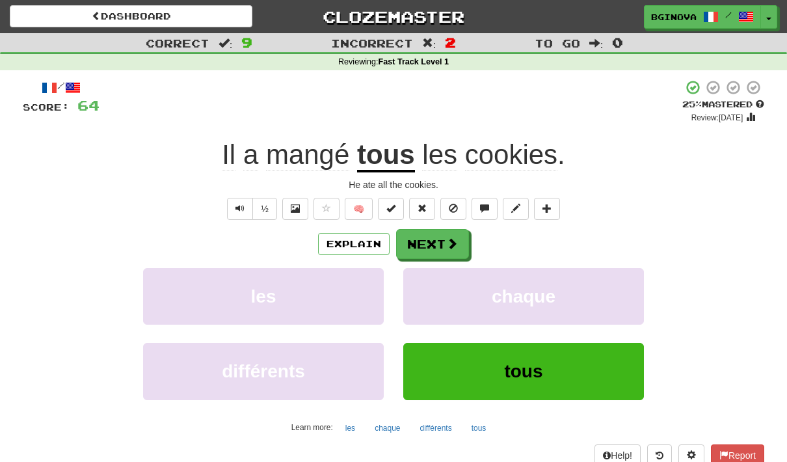
click at [423, 244] on button "Next" at bounding box center [432, 244] width 73 height 30
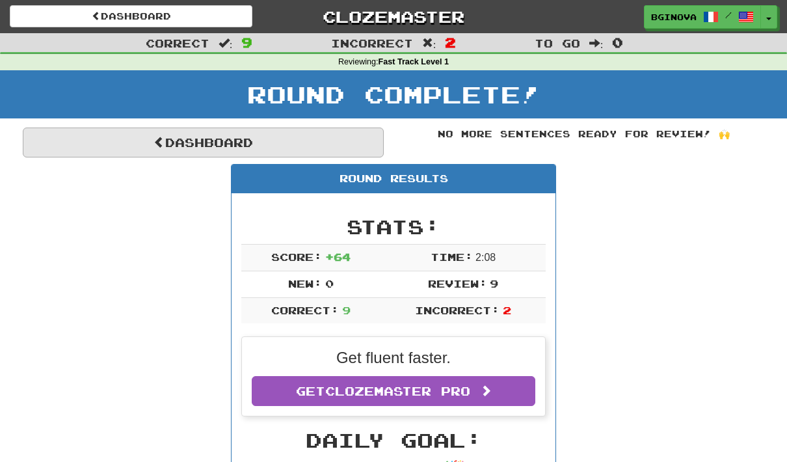
click at [205, 144] on link "Dashboard" at bounding box center [203, 142] width 361 height 30
